Goal: Task Accomplishment & Management: Use online tool/utility

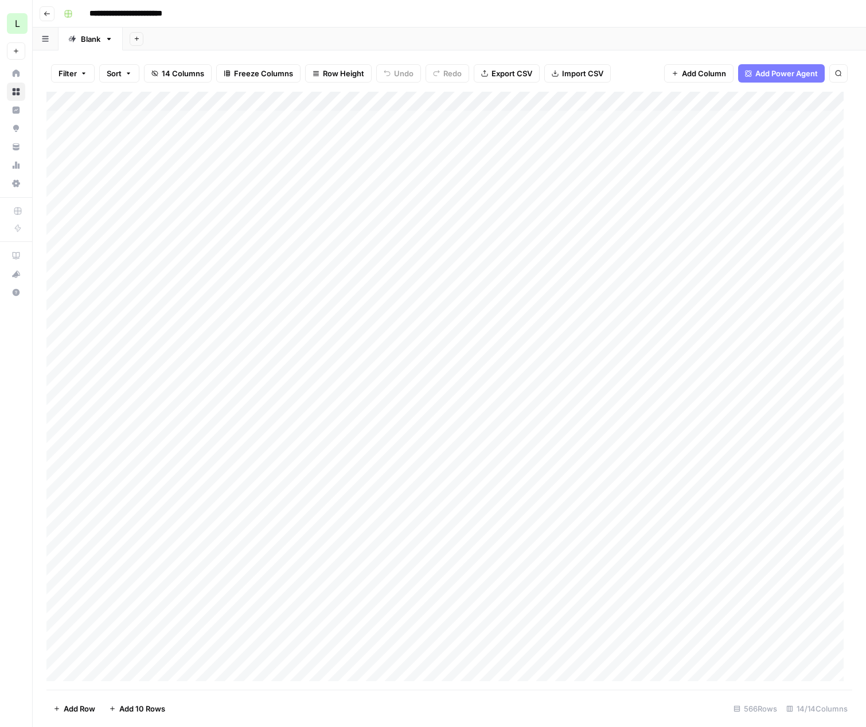
click at [252, 293] on div "Add Column" at bounding box center [449, 391] width 806 height 598
click at [63, 290] on div "Add Column" at bounding box center [449, 391] width 806 height 598
click at [364, 293] on div "Add Column" at bounding box center [449, 391] width 806 height 598
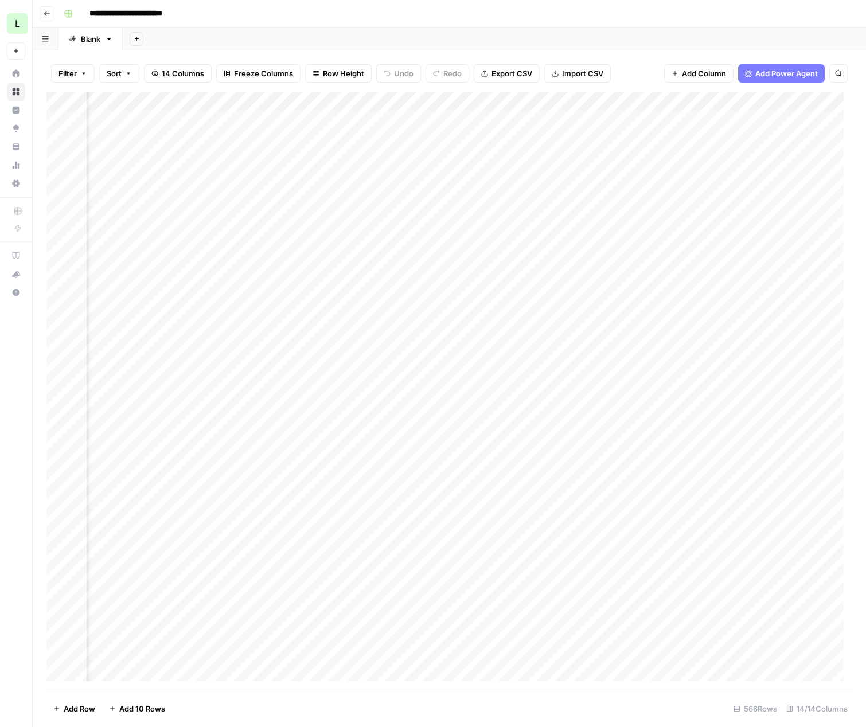
click at [364, 293] on body "**********" at bounding box center [433, 363] width 866 height 727
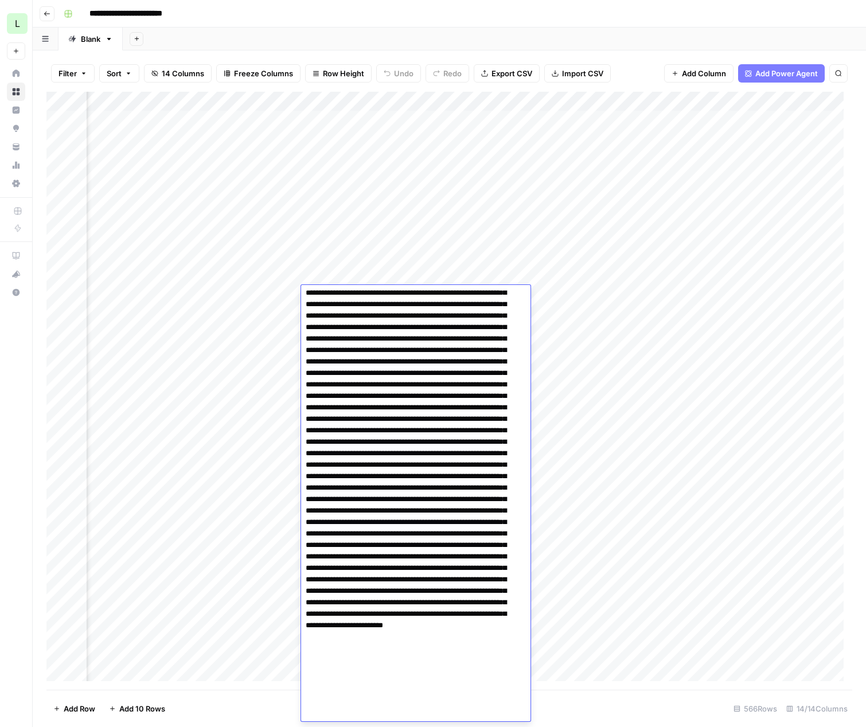
scroll to position [1508, 0]
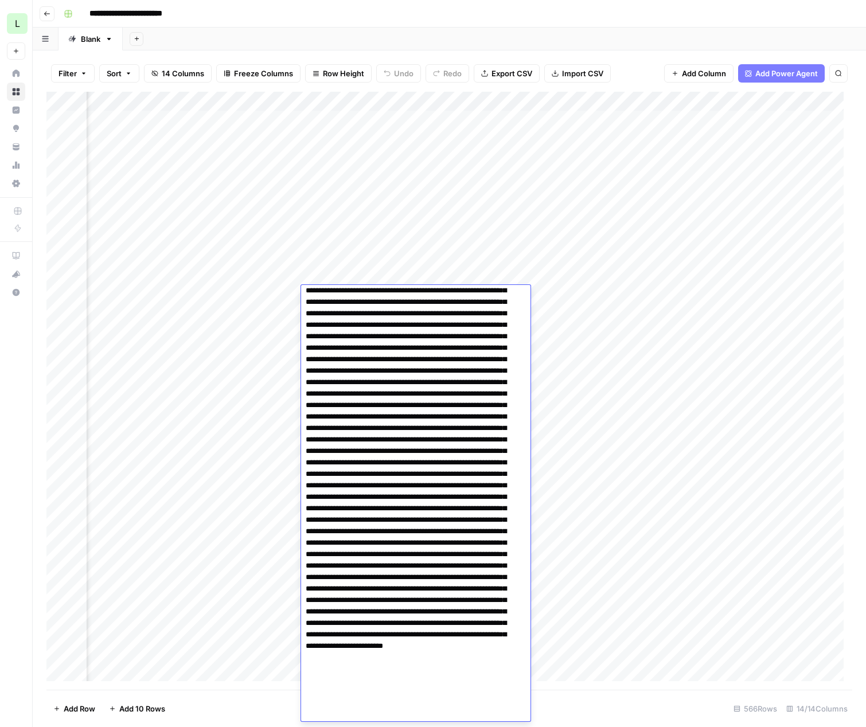
drag, startPoint x: 306, startPoint y: 295, endPoint x: 439, endPoint y: 435, distance: 193.5
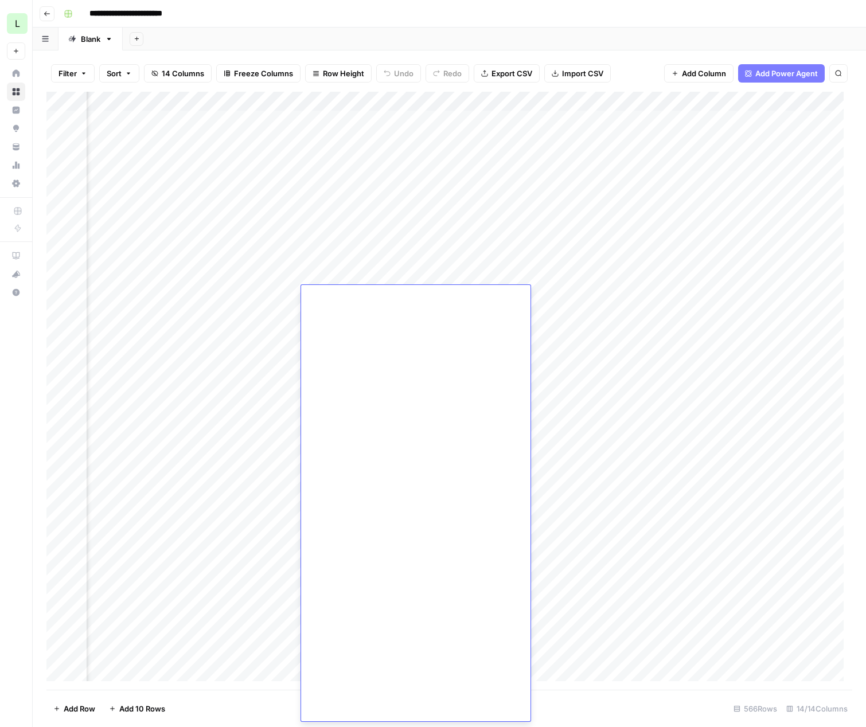
scroll to position [1957, 0]
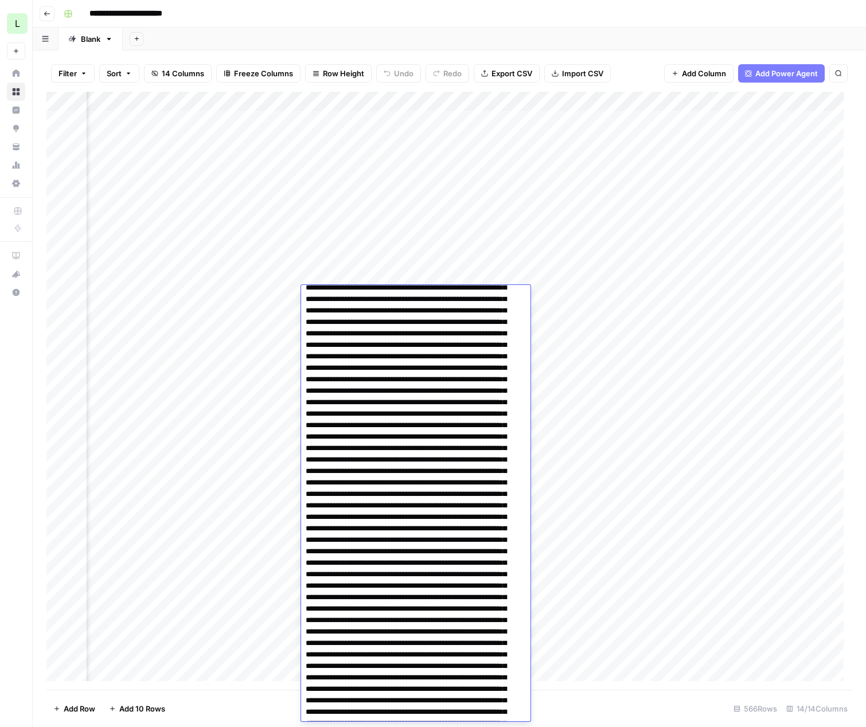
scroll to position [0, 0]
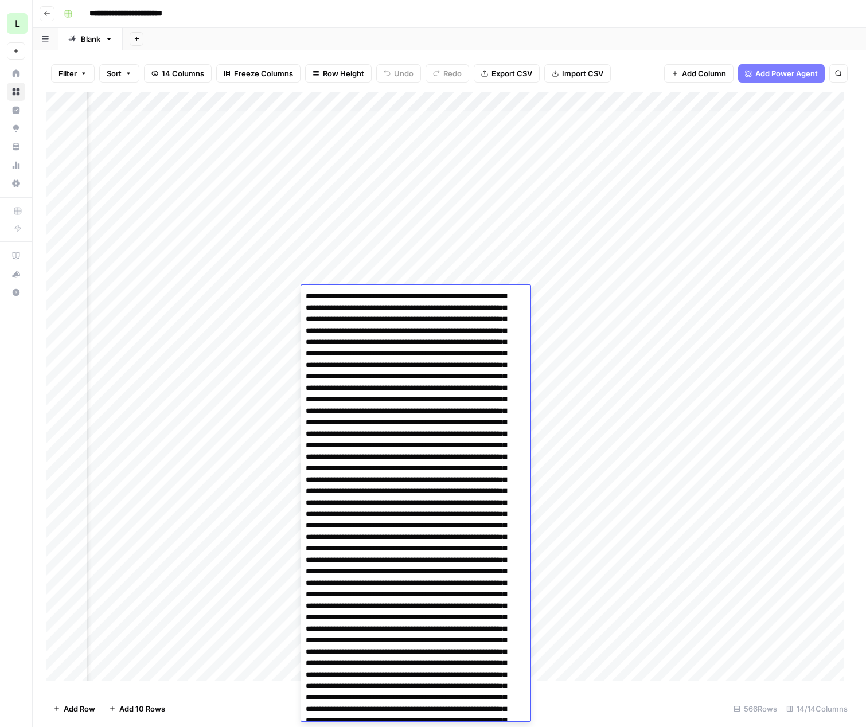
drag, startPoint x: 515, startPoint y: 714, endPoint x: 348, endPoint y: 236, distance: 506.2
click at [348, 236] on body "**********" at bounding box center [433, 363] width 866 height 727
click at [249, 323] on div "Add Column" at bounding box center [449, 391] width 806 height 598
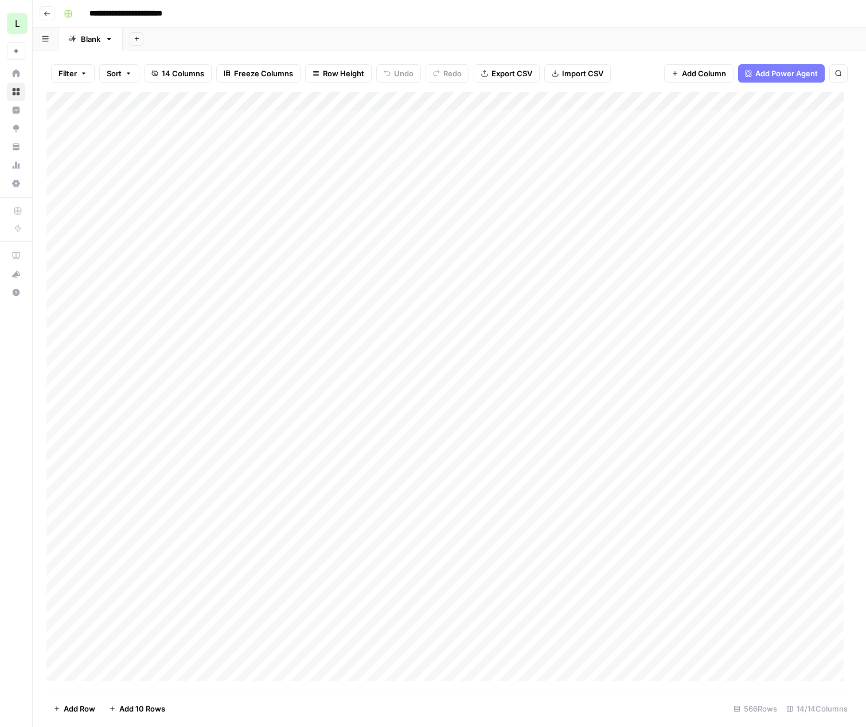
click at [258, 292] on div "Add Column" at bounding box center [449, 391] width 806 height 598
click at [265, 273] on div "Add Column" at bounding box center [449, 391] width 806 height 598
click at [51, 276] on div "Add Column" at bounding box center [449, 391] width 806 height 598
click at [48, 282] on div "Add Column" at bounding box center [449, 391] width 806 height 598
click at [85, 279] on div "Add Column" at bounding box center [449, 391] width 806 height 598
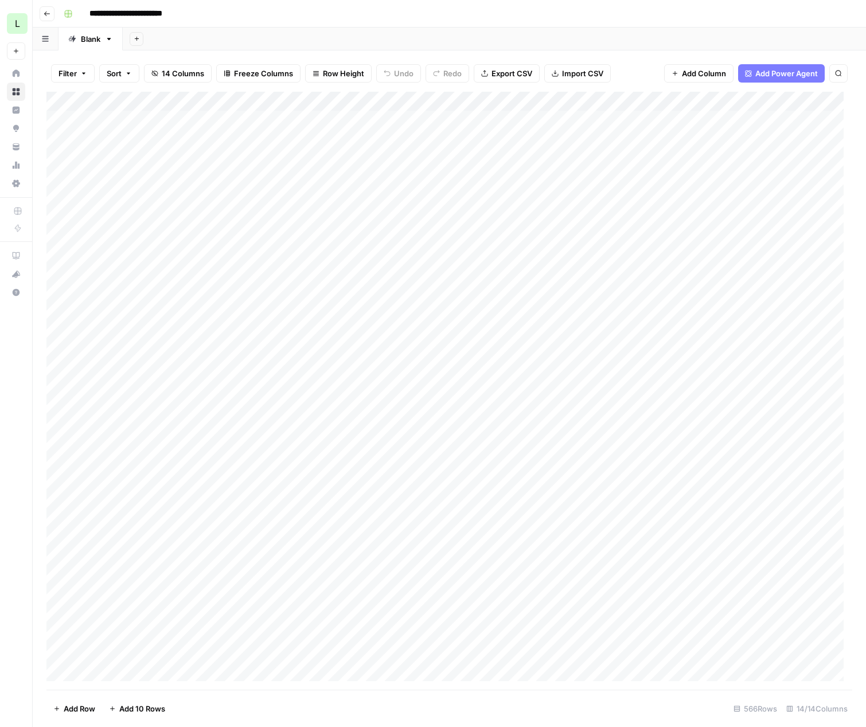
click at [710, 272] on div "Add Column" at bounding box center [449, 391] width 806 height 598
click at [664, 271] on div "Add Column" at bounding box center [449, 391] width 806 height 598
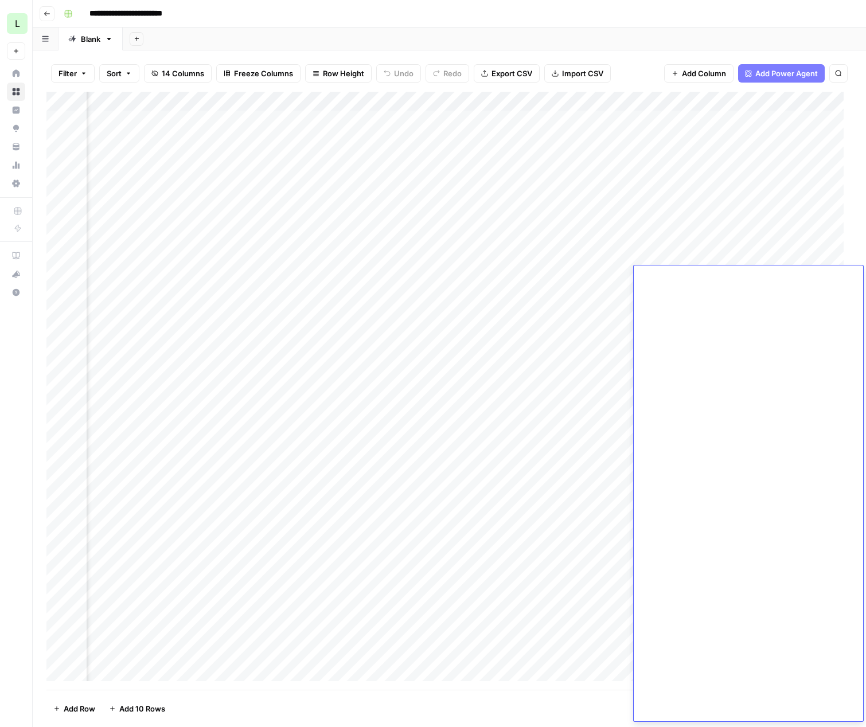
click at [286, 272] on div "Add Column" at bounding box center [449, 391] width 806 height 598
click at [655, 274] on div "Add Column" at bounding box center [449, 391] width 806 height 598
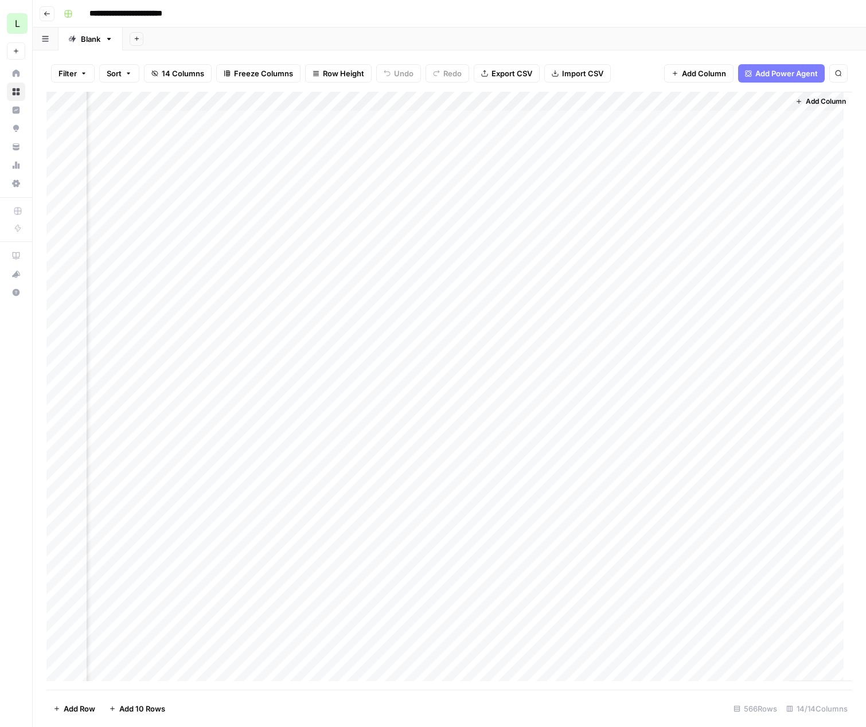
click at [648, 274] on div "Add Column" at bounding box center [449, 391] width 806 height 598
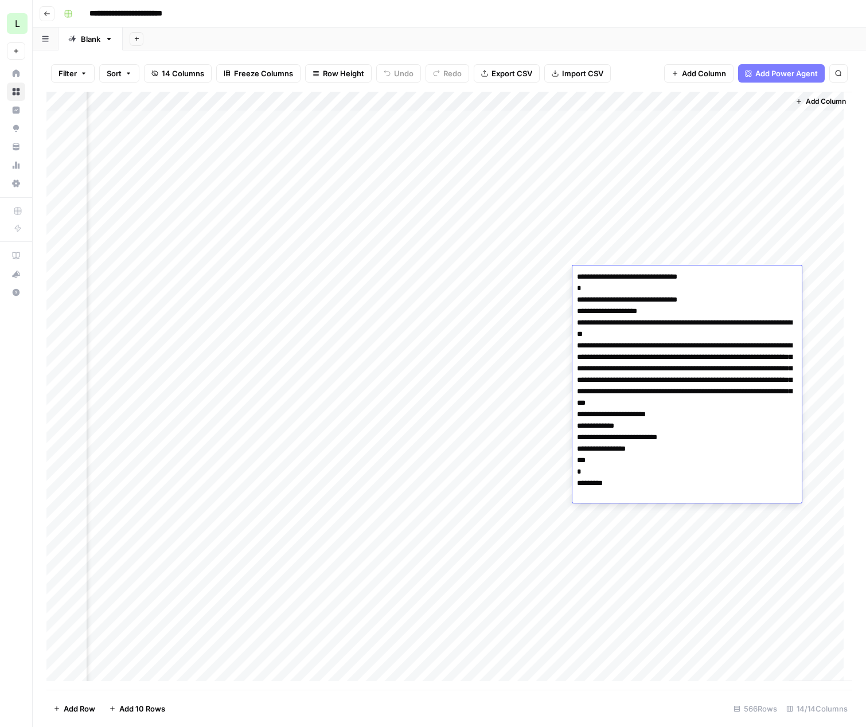
click at [648, 274] on textarea "**********" at bounding box center [686, 386] width 229 height 234
drag, startPoint x: 635, startPoint y: 346, endPoint x: 621, endPoint y: 410, distance: 65.8
click at [621, 410] on textarea "**********" at bounding box center [686, 386] width 229 height 234
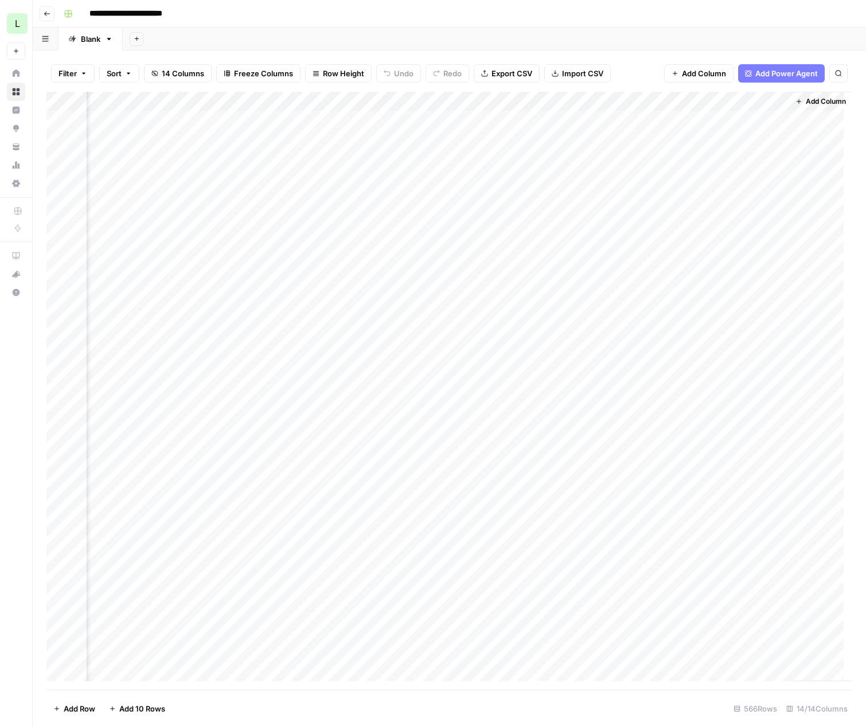
click at [533, 292] on div "Add Column" at bounding box center [449, 391] width 806 height 598
click at [243, 296] on div "Add Column" at bounding box center [449, 391] width 806 height 598
click at [625, 293] on div "Add Column" at bounding box center [449, 391] width 806 height 598
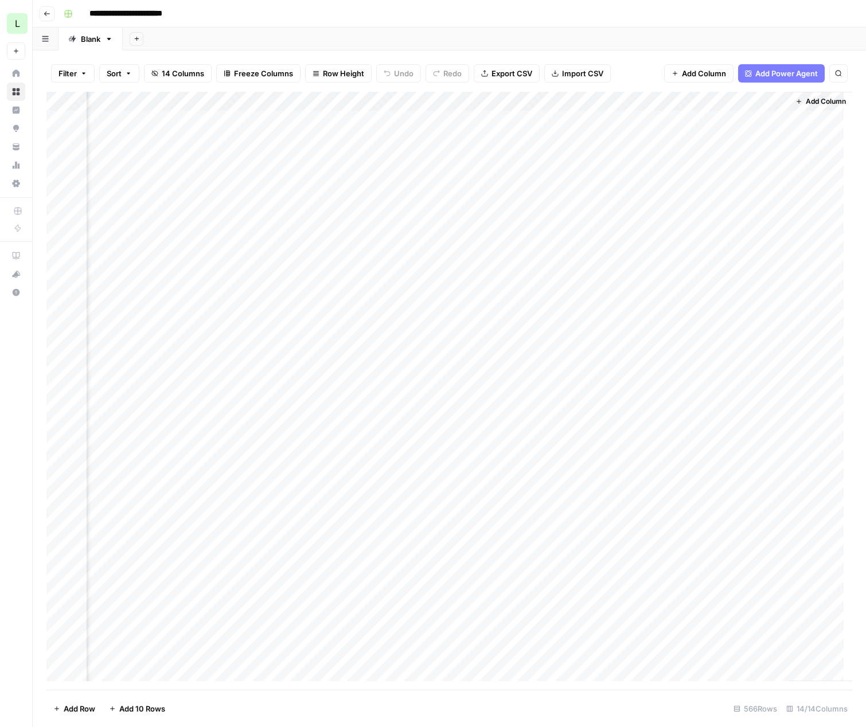
click at [621, 295] on div "Add Column" at bounding box center [449, 391] width 806 height 598
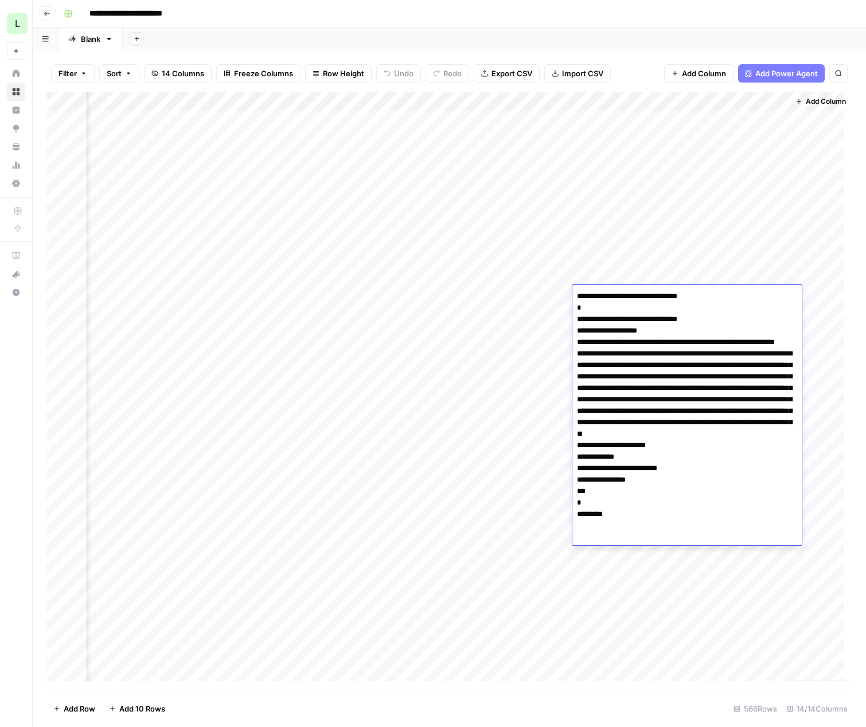
drag, startPoint x: 635, startPoint y: 362, endPoint x: 716, endPoint y: 453, distance: 121.1
click at [717, 454] on textarea "**********" at bounding box center [686, 416] width 229 height 257
